Goal: Find contact information

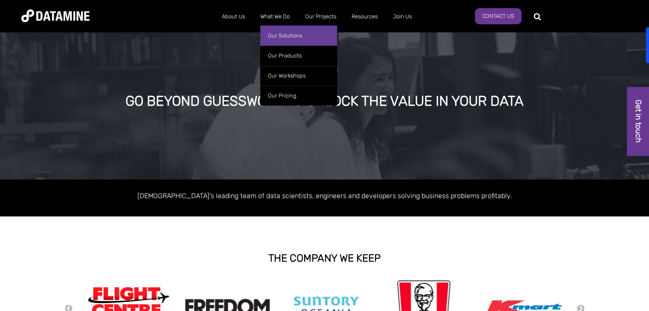
click at [288, 31] on link "Our Solutions" at bounding box center [298, 36] width 77 height 20
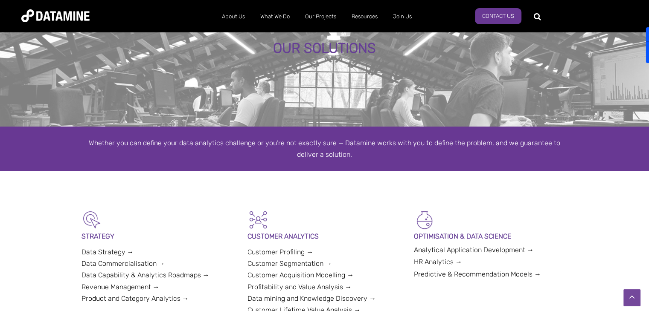
scroll to position [49, 0]
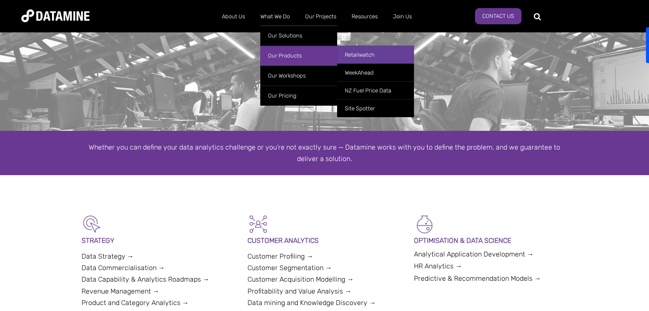
click at [352, 55] on link "Retailwatch" at bounding box center [375, 55] width 77 height 18
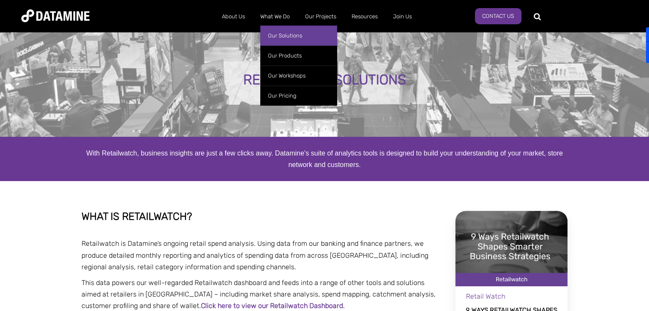
click at [283, 33] on link "Our Solutions" at bounding box center [298, 36] width 77 height 20
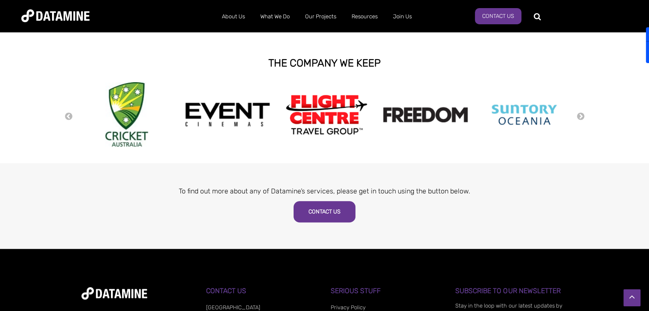
scroll to position [428, 0]
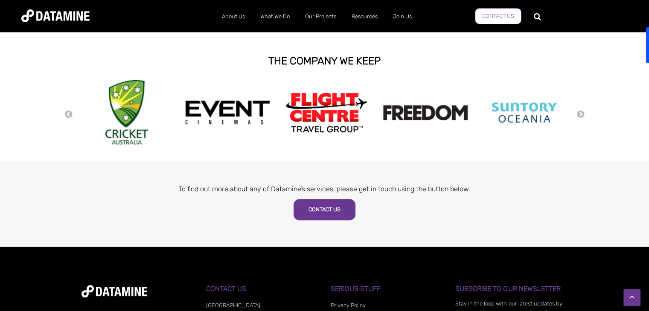
click at [480, 17] on link "Contact Us" at bounding box center [498, 16] width 46 height 16
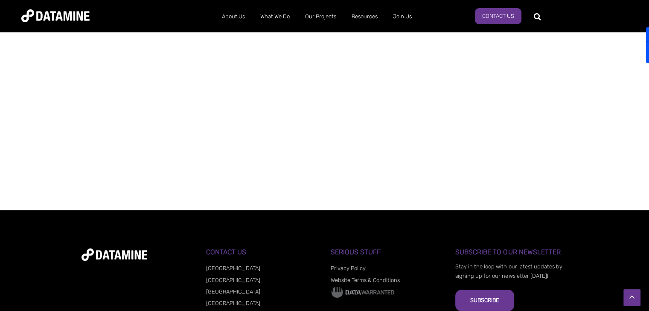
scroll to position [636, 0]
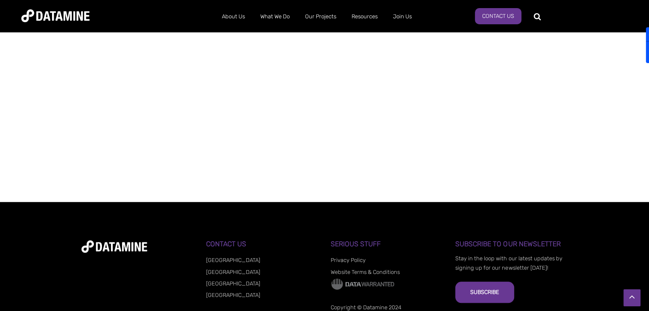
drag, startPoint x: 655, startPoint y: 131, endPoint x: 654, endPoint y: 254, distance: 123.7
click at [215, 258] on link "[GEOGRAPHIC_DATA]" at bounding box center [233, 260] width 54 height 6
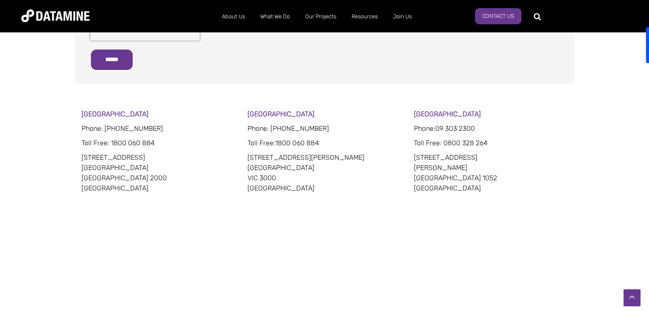
scroll to position [439, 0]
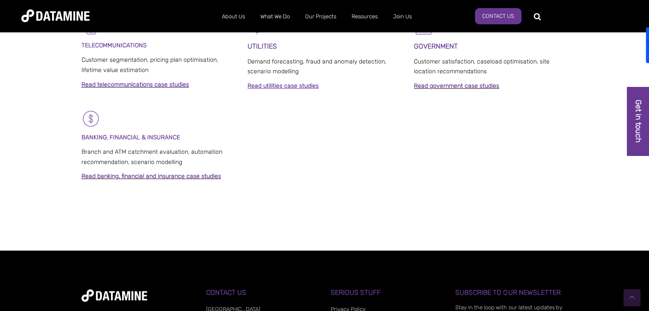
scroll to position [729, 0]
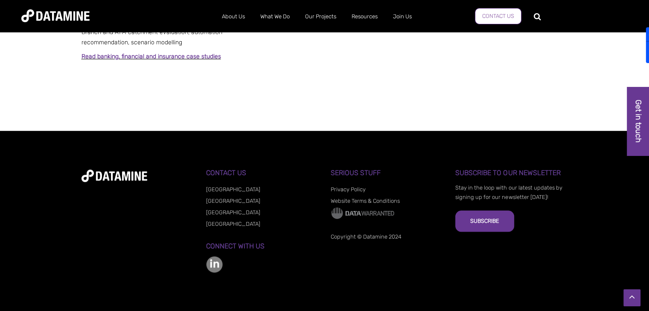
click at [507, 17] on link "Contact Us" at bounding box center [498, 16] width 46 height 16
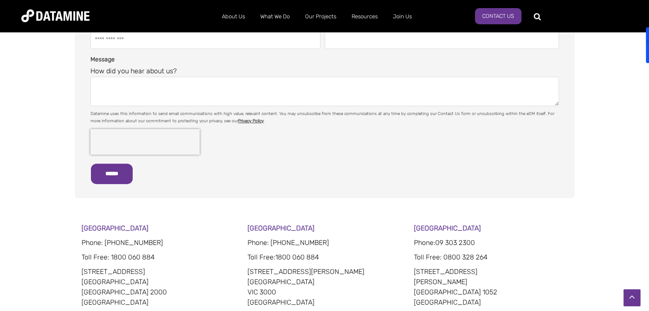
scroll to position [334, 0]
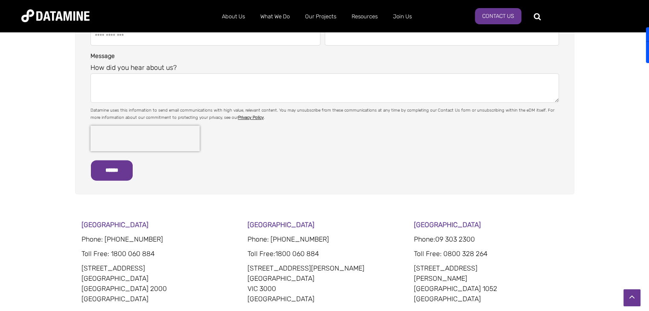
click at [116, 236] on span "Phone: [PHONE_NUMBER]" at bounding box center [121, 239] width 81 height 8
click at [107, 237] on span "Phone: [PHONE_NUMBER]" at bounding box center [121, 239] width 81 height 8
